Goal: Information Seeking & Learning: Find specific fact

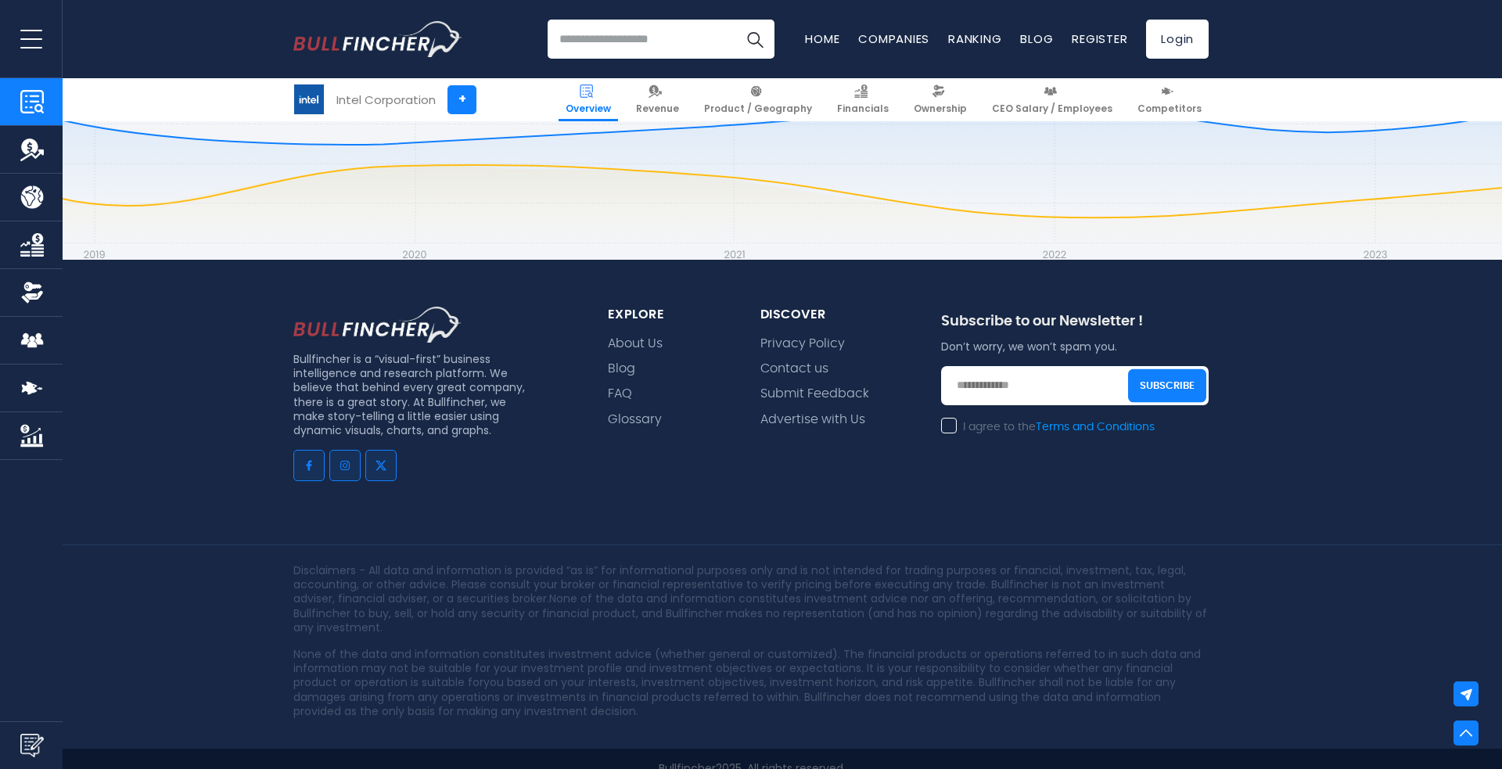
scroll to position [2095, 0]
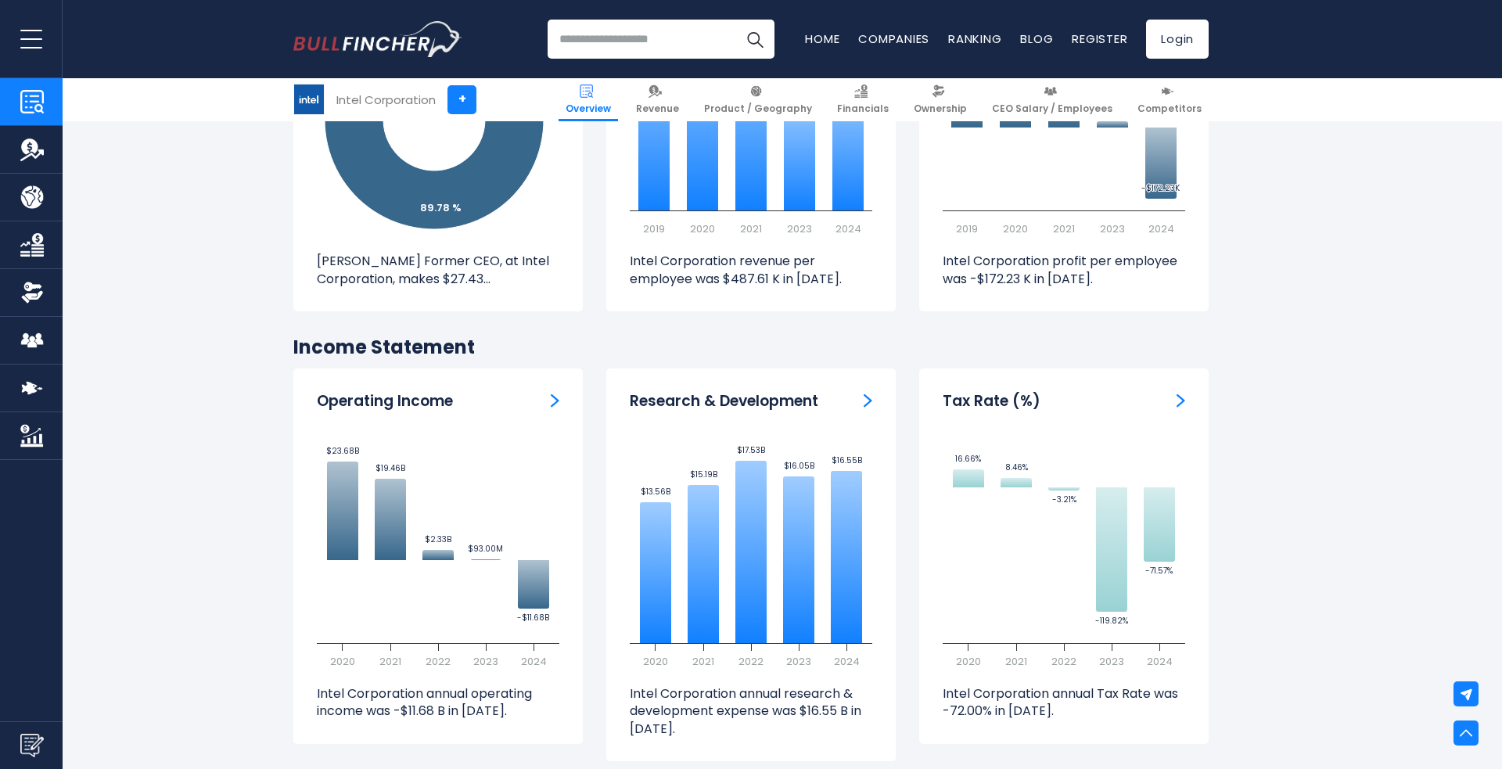
click at [555, 393] on img "Operating Income" at bounding box center [555, 400] width 9 height 14
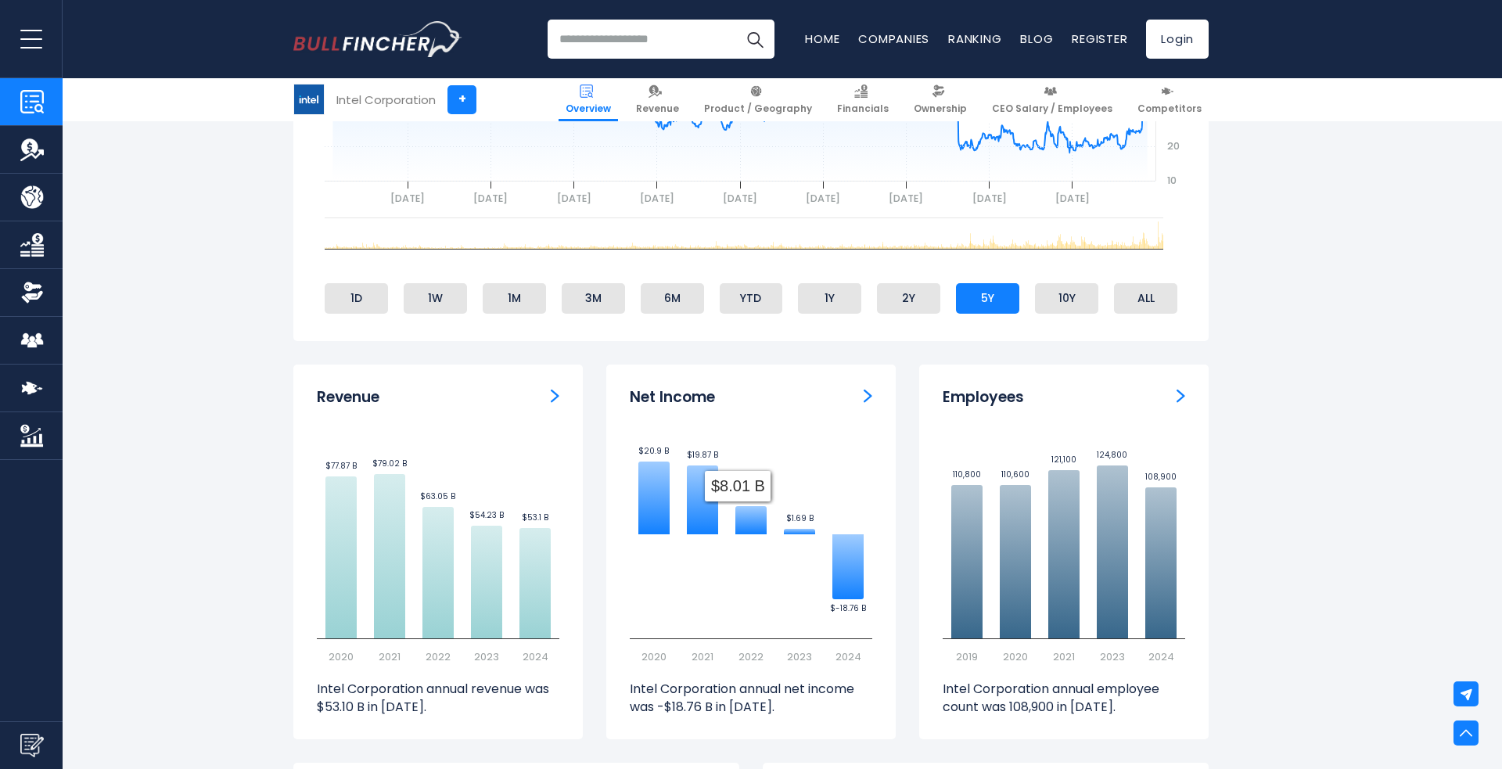
scroll to position [822, 0]
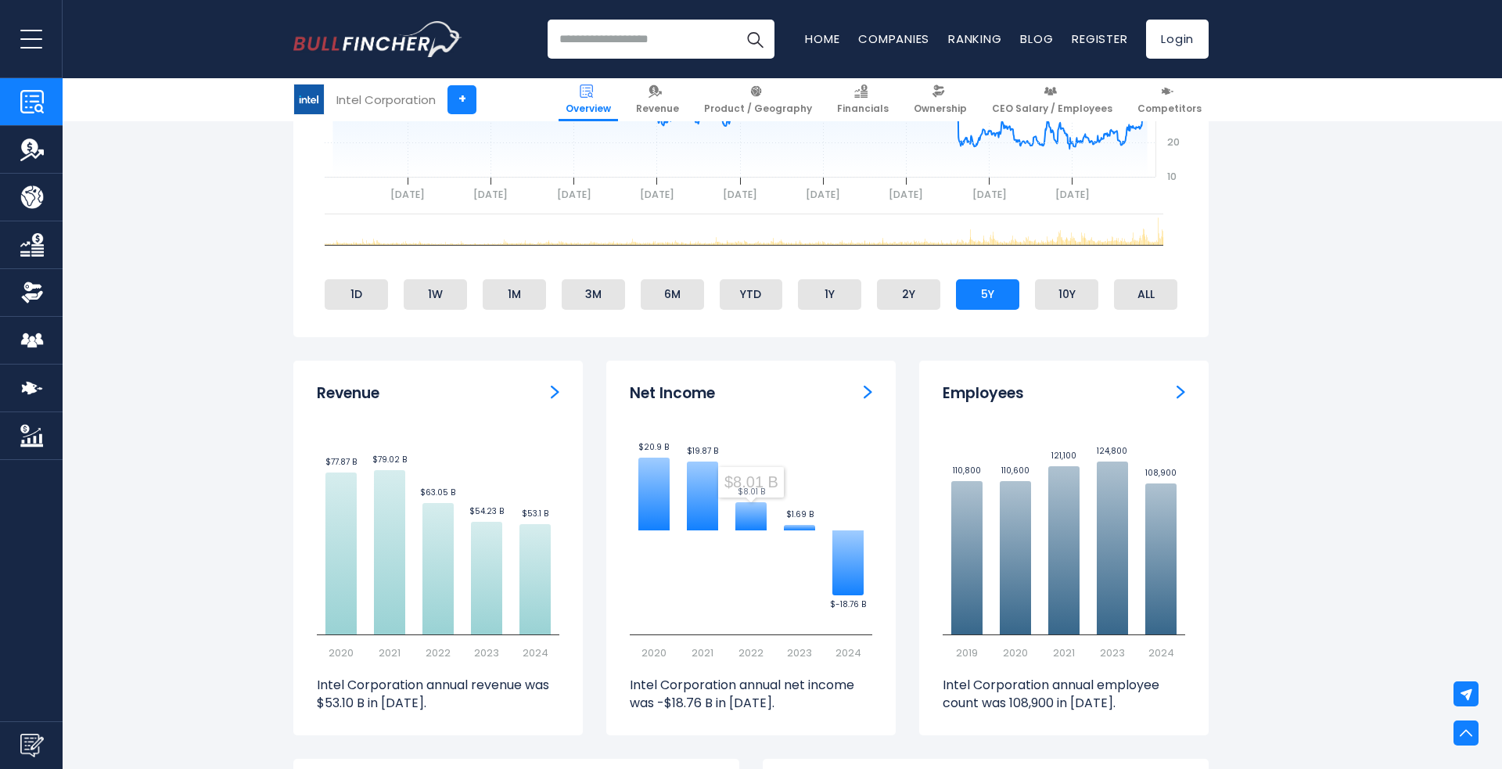
click at [866, 392] on img "Net income" at bounding box center [867, 392] width 9 height 14
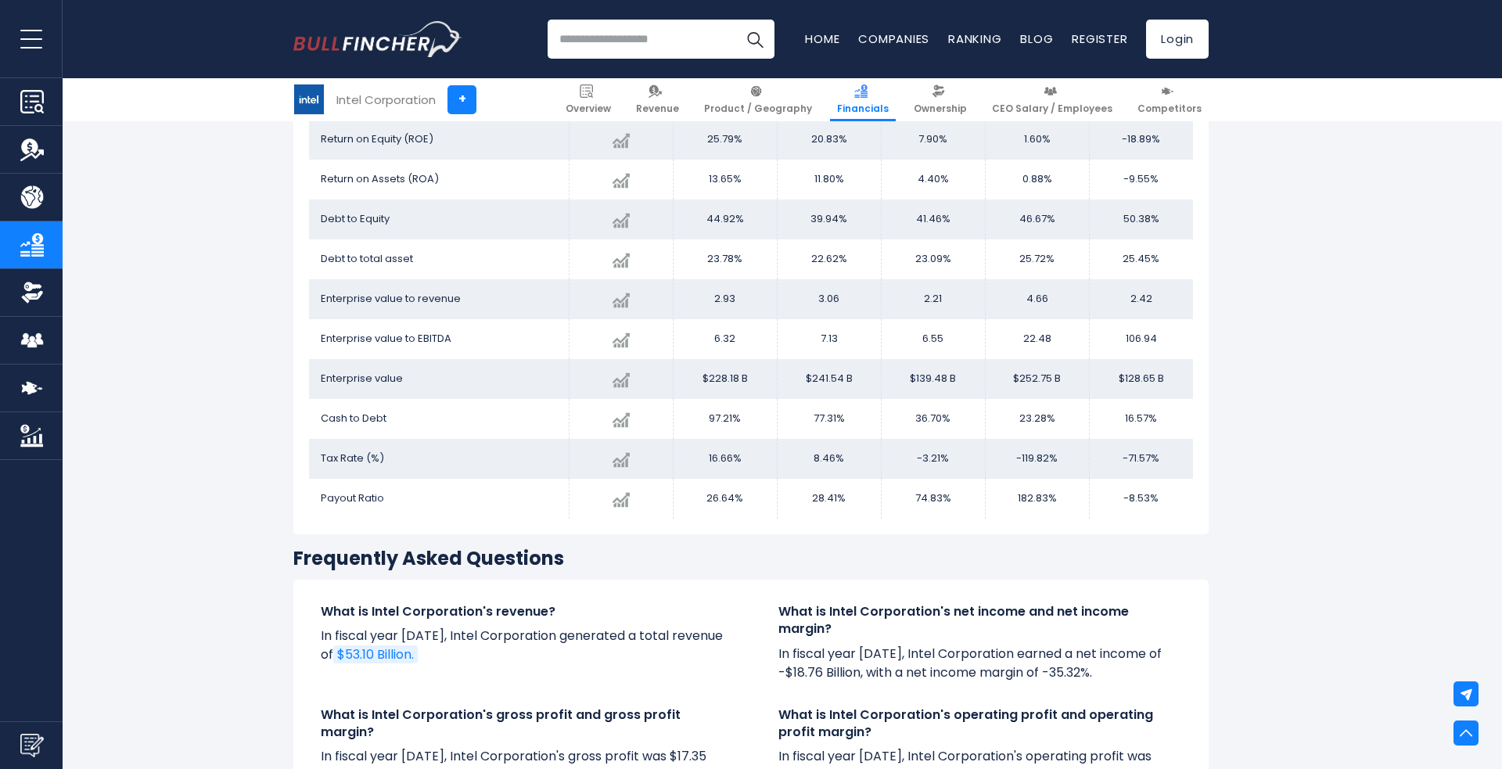
scroll to position [2179, 0]
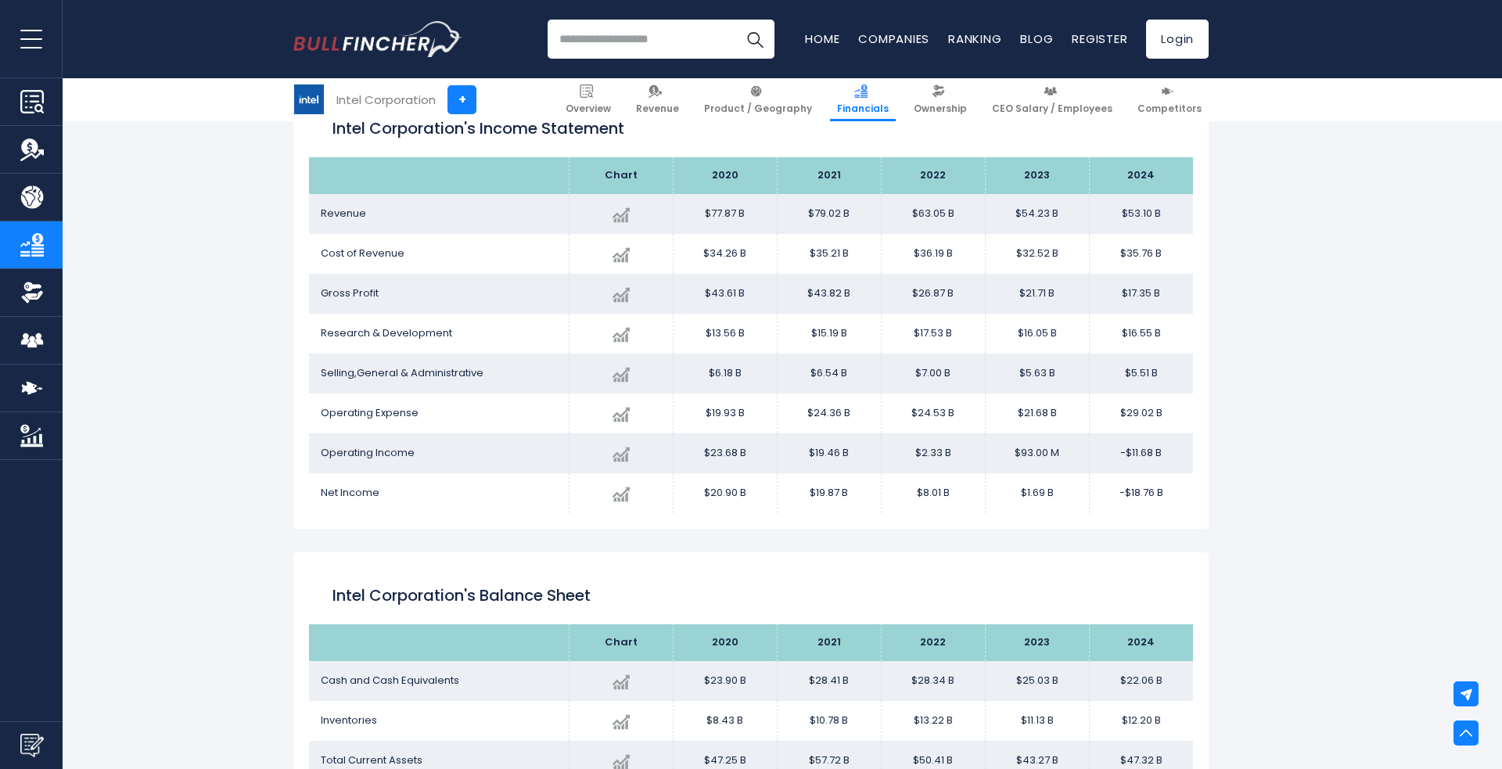
scroll to position [282, 0]
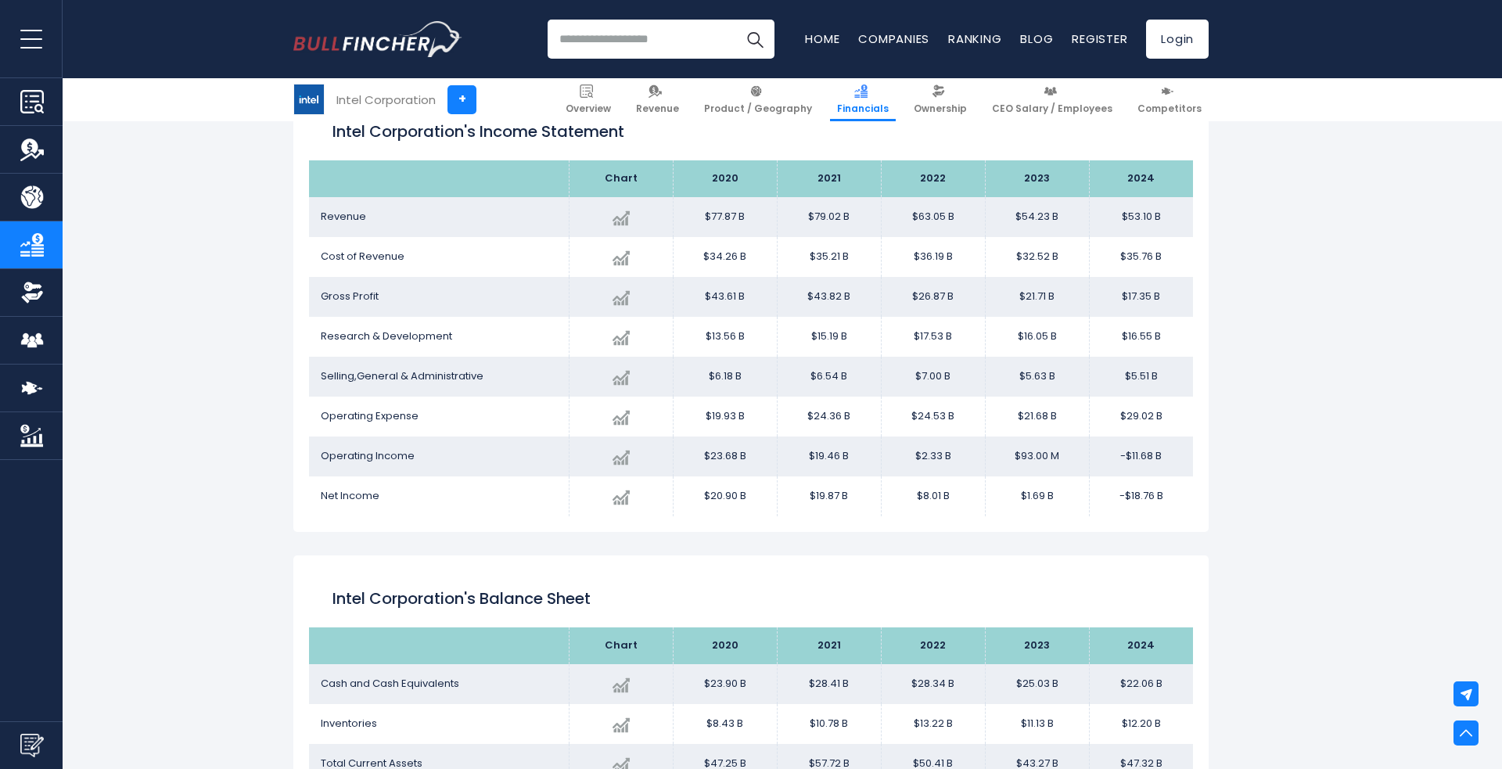
drag, startPoint x: 1293, startPoint y: 491, endPoint x: 1279, endPoint y: 490, distance: 14.1
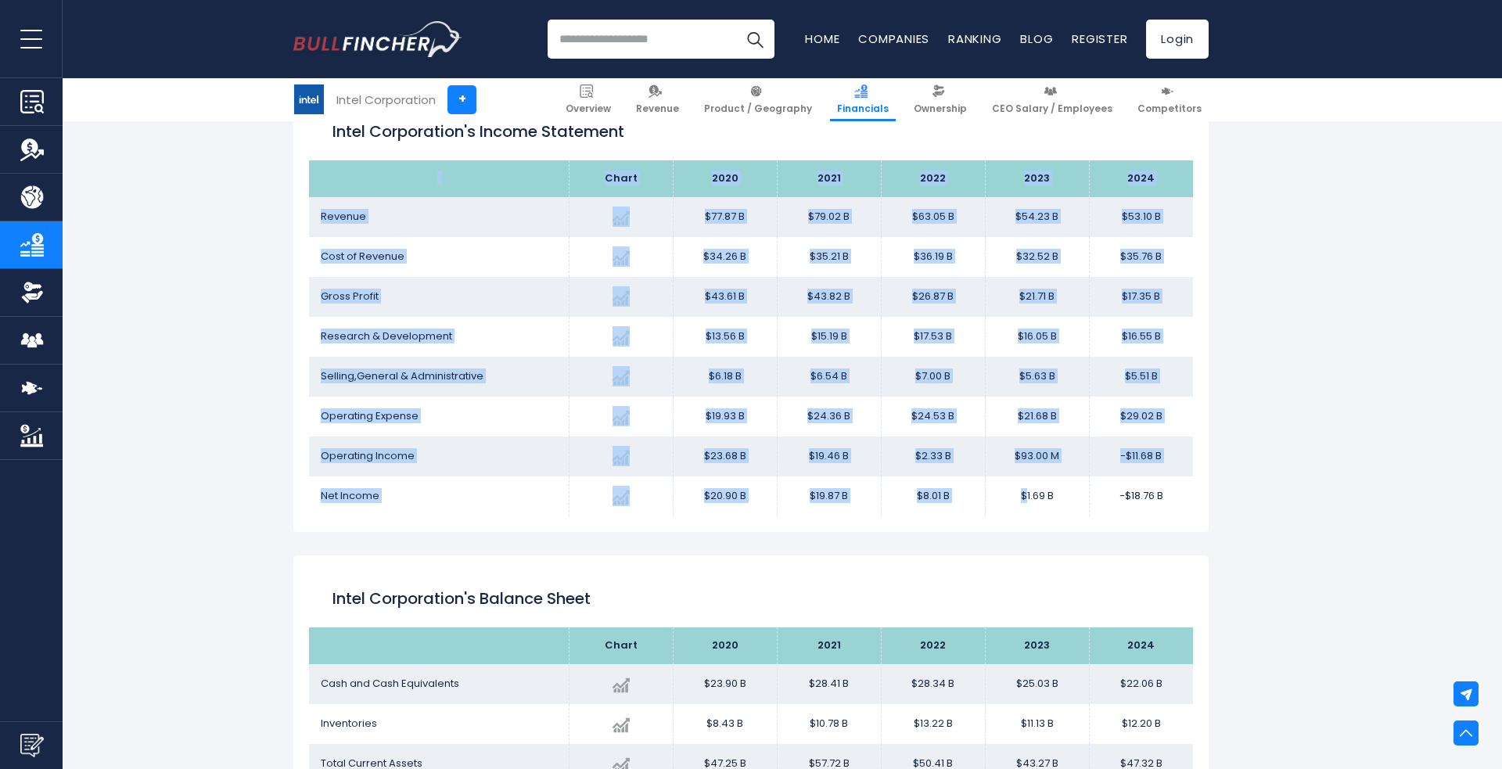
drag, startPoint x: 1027, startPoint y: 500, endPoint x: 1216, endPoint y: 483, distance: 190.0
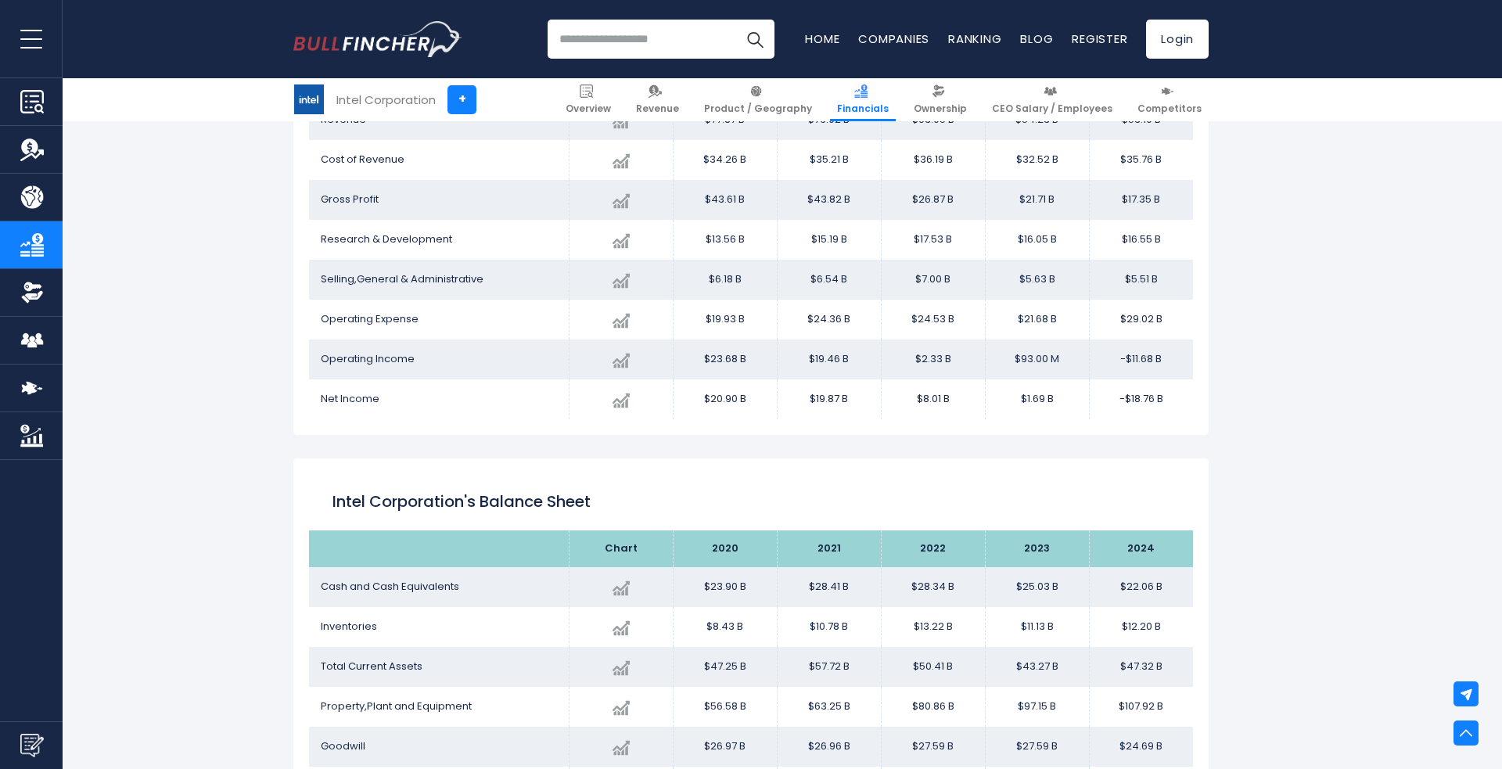
scroll to position [303, 0]
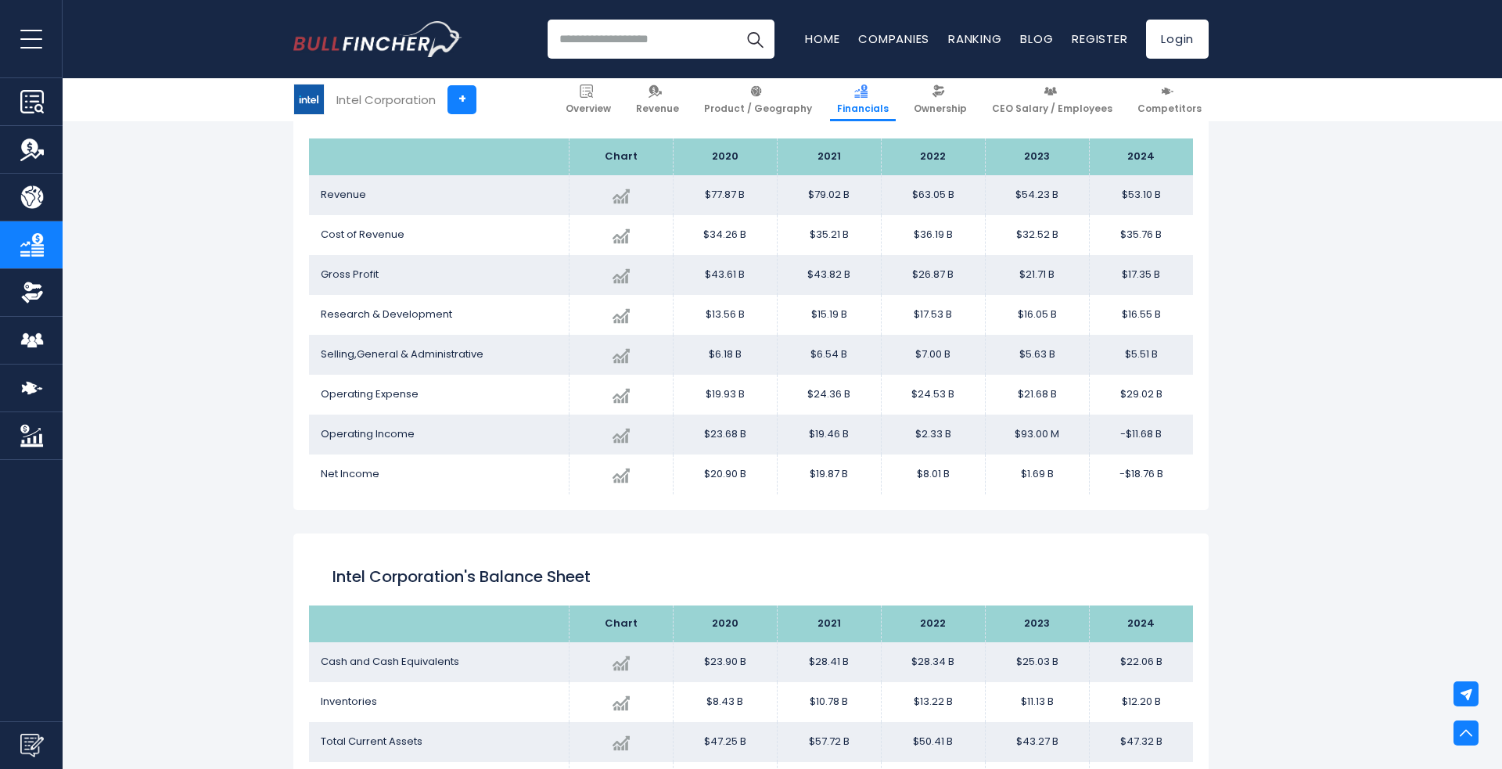
click at [436, 278] on td "Gross Profit" at bounding box center [439, 275] width 260 height 40
click at [1147, 273] on td "$17.35 B" at bounding box center [1141, 275] width 104 height 40
drag, startPoint x: 1120, startPoint y: 273, endPoint x: 1174, endPoint y: 285, distance: 55.2
click at [1174, 285] on td "$17.35 B" at bounding box center [1141, 275] width 104 height 40
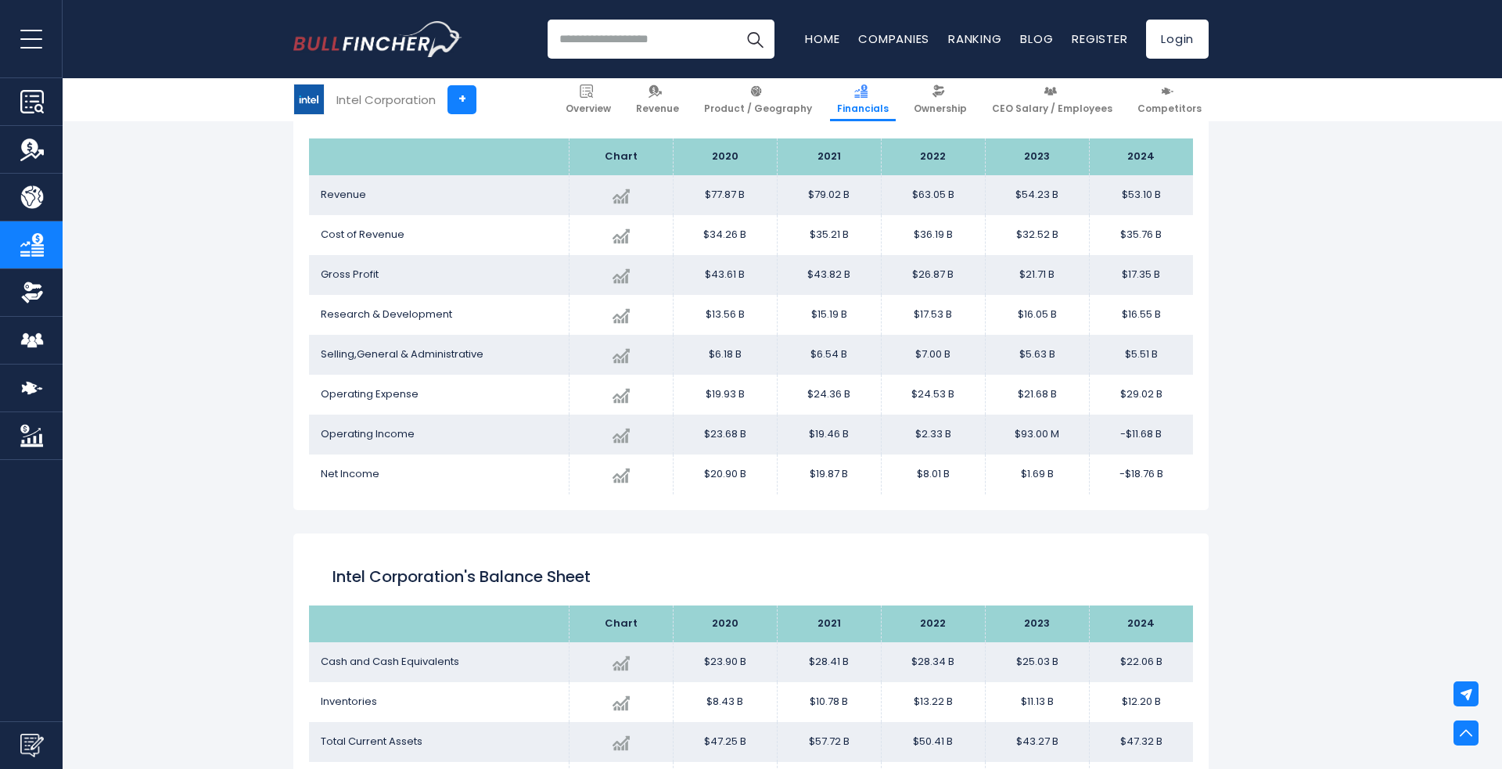
scroll to position [0, 0]
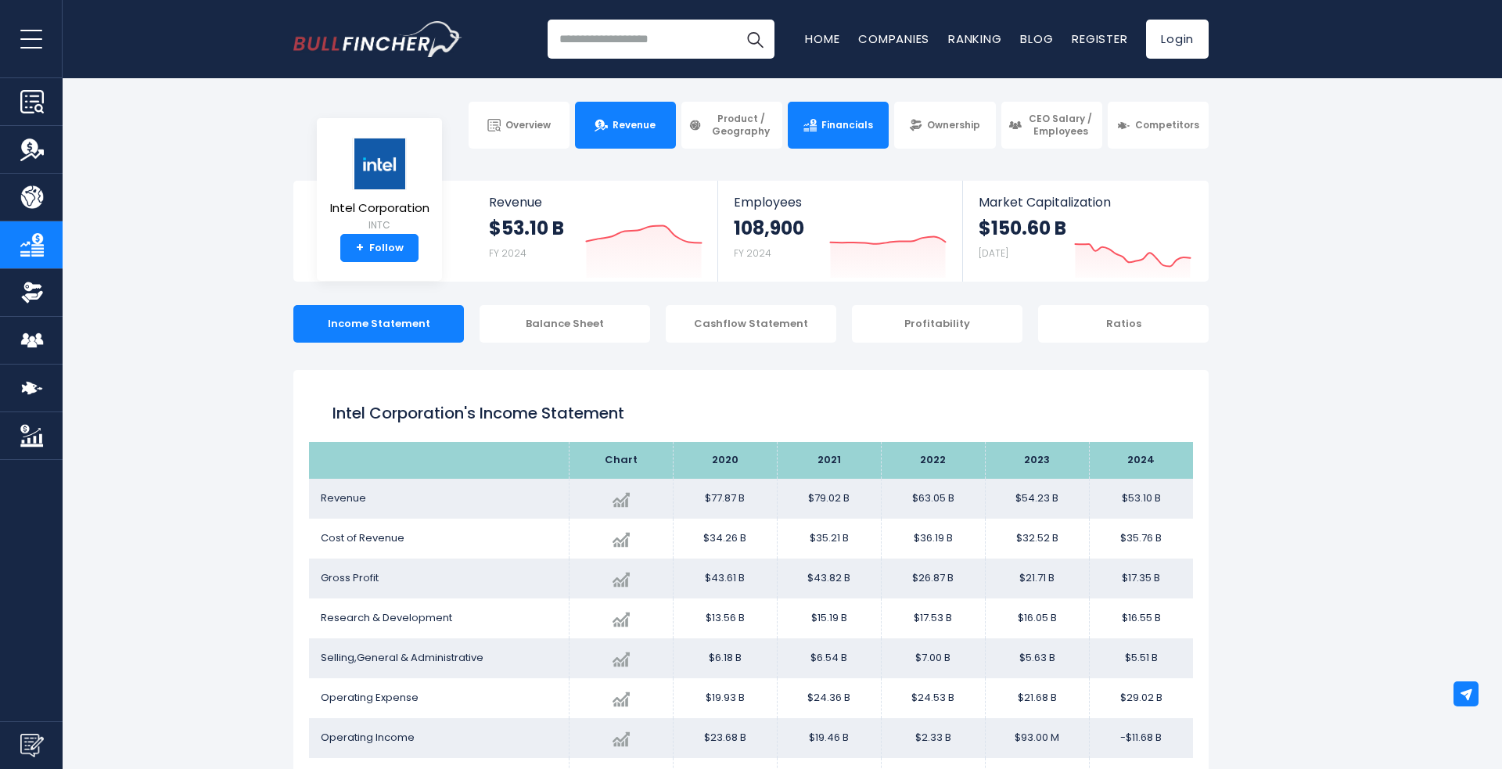
click at [634, 114] on link "Revenue" at bounding box center [625, 125] width 101 height 47
click at [640, 128] on span "Revenue" at bounding box center [633, 125] width 43 height 13
